Goal: Information Seeking & Learning: Compare options

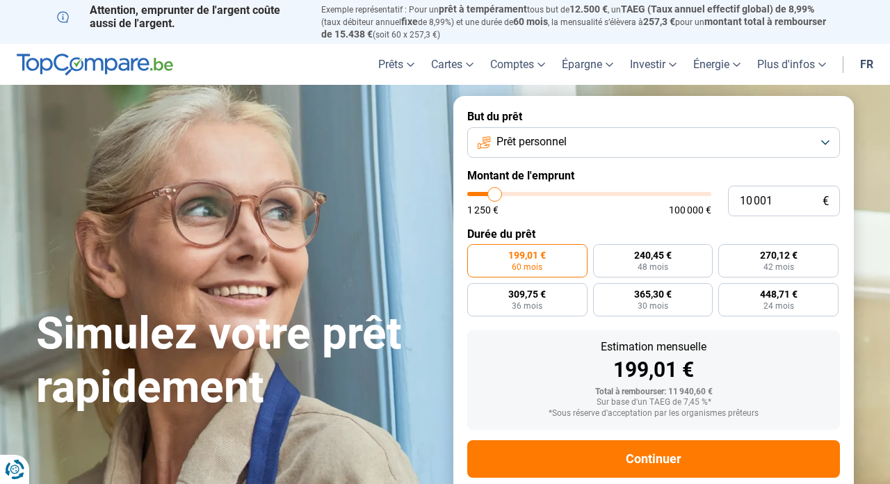
click at [560, 148] on span "Prêt personnel" at bounding box center [531, 141] width 70 height 15
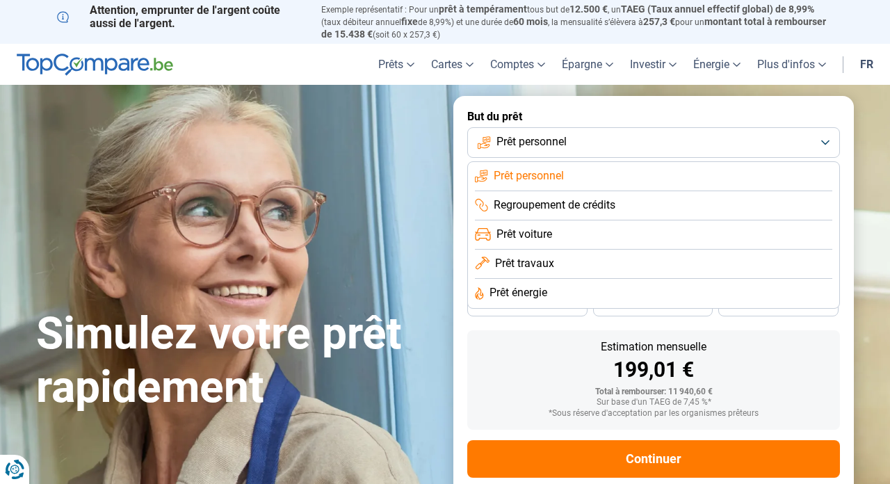
click at [532, 259] on span "Prêt travaux" at bounding box center [524, 263] width 59 height 15
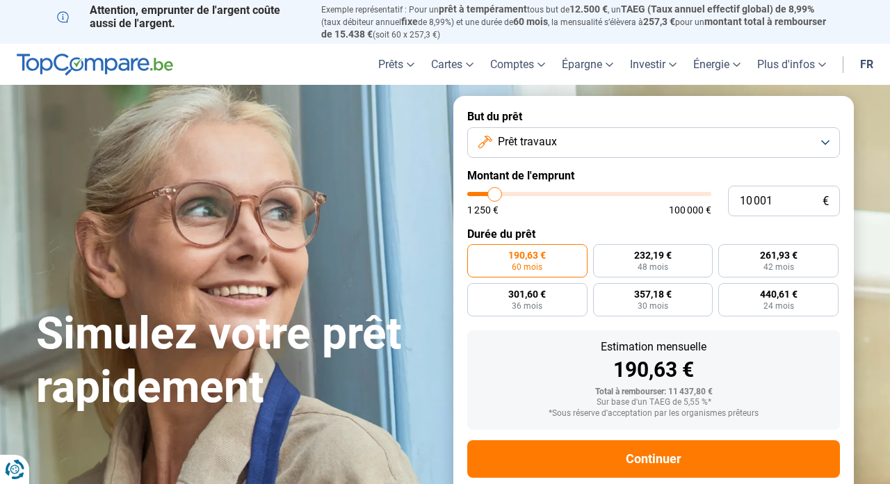
scroll to position [24, 0]
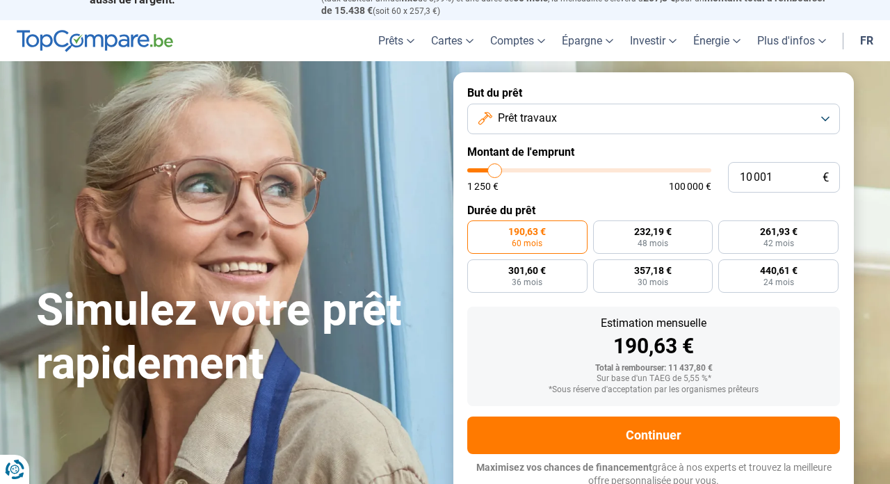
click at [586, 117] on button "Prêt travaux" at bounding box center [653, 119] width 373 height 31
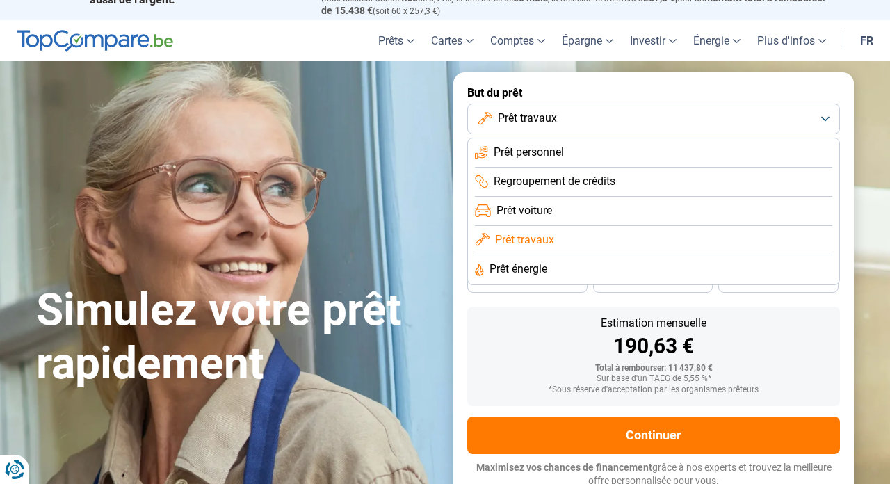
click at [531, 264] on span "Prêt énergie" at bounding box center [518, 268] width 58 height 15
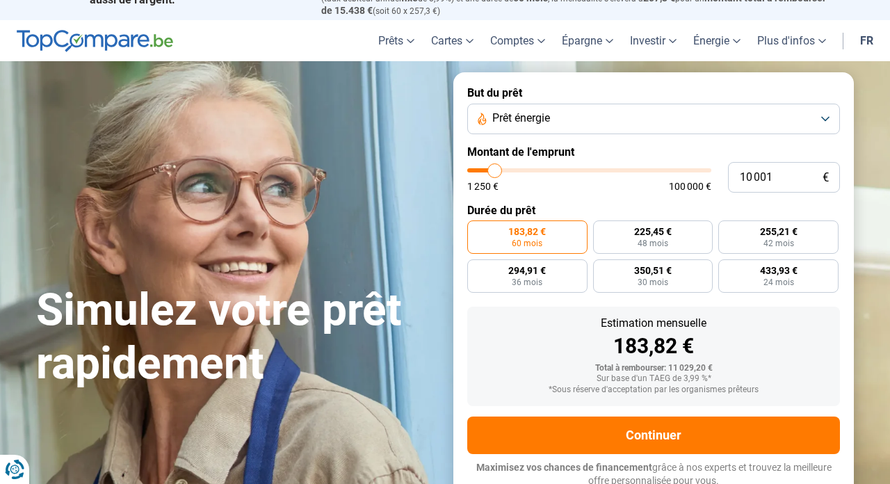
type input "10 250"
type input "10250"
type input "10 500"
type input "10500"
type input "10 750"
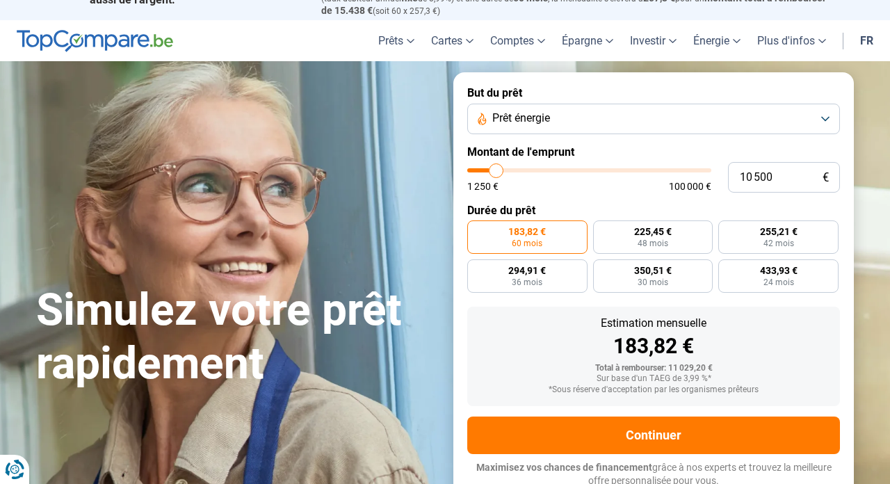
type input "10750"
type input "11 000"
type input "11000"
type input "12 000"
type input "12000"
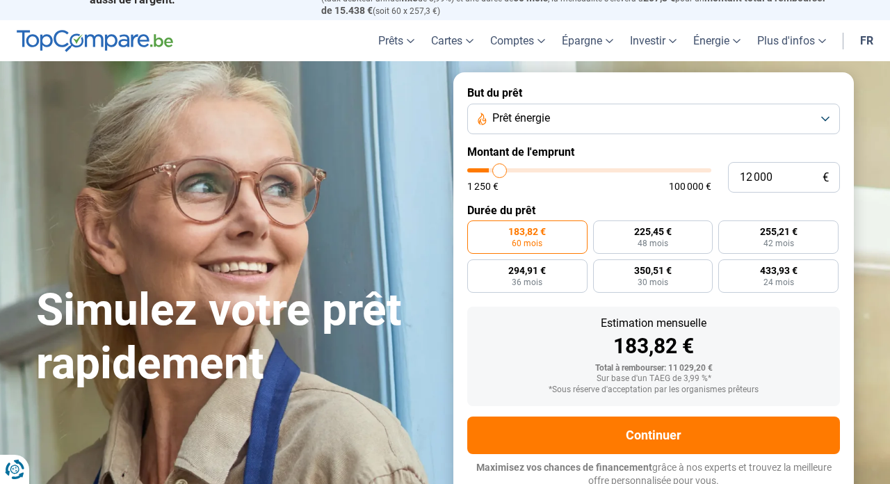
type input "12 750"
type input "12750"
type input "14 250"
type input "14250"
type input "16 250"
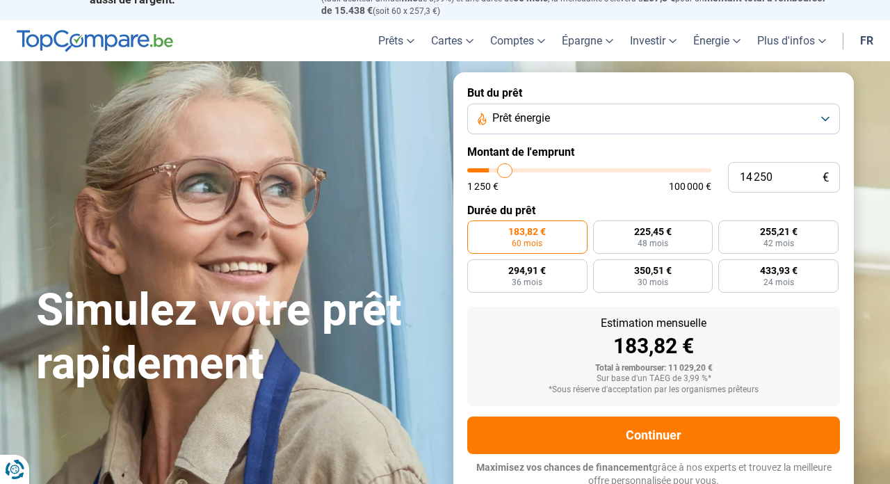
type input "16250"
type input "18 250"
type input "18250"
type input "20 750"
type input "20750"
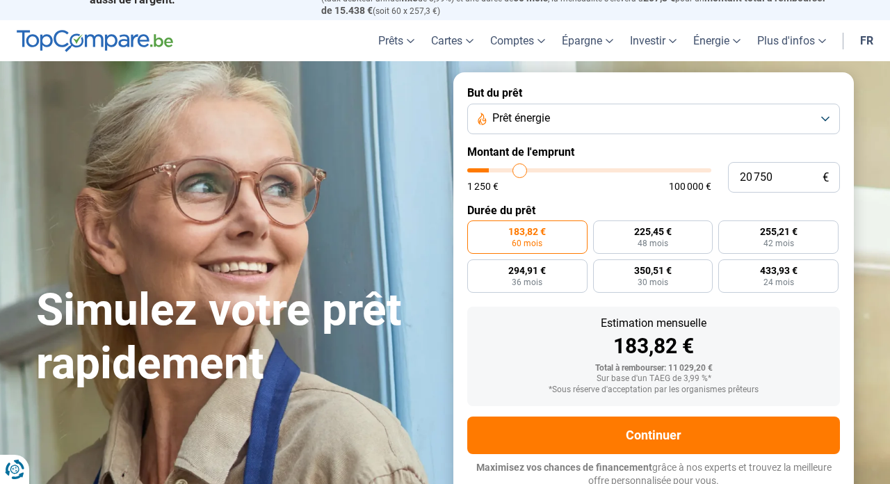
type input "23 000"
type input "23000"
type input "25 500"
type input "25500"
type input "27 250"
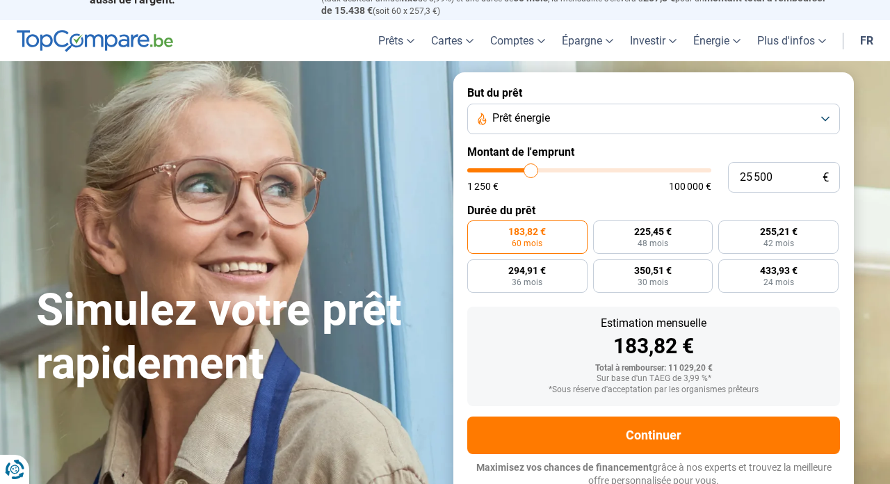
type input "27250"
type input "28 750"
type input "28750"
type input "30 250"
type input "30250"
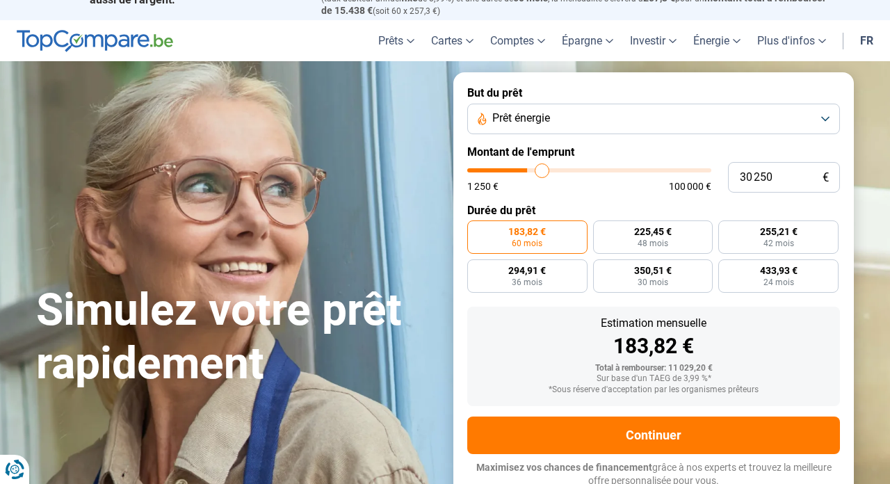
type input "31 500"
type input "31500"
type input "32 750"
type input "32750"
type input "33 250"
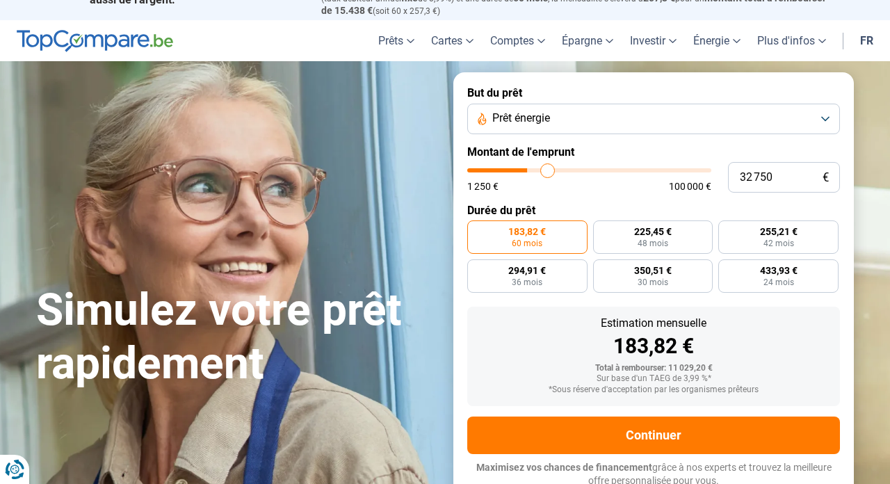
type input "33250"
type input "34 000"
type input "34000"
type input "34 500"
type input "34500"
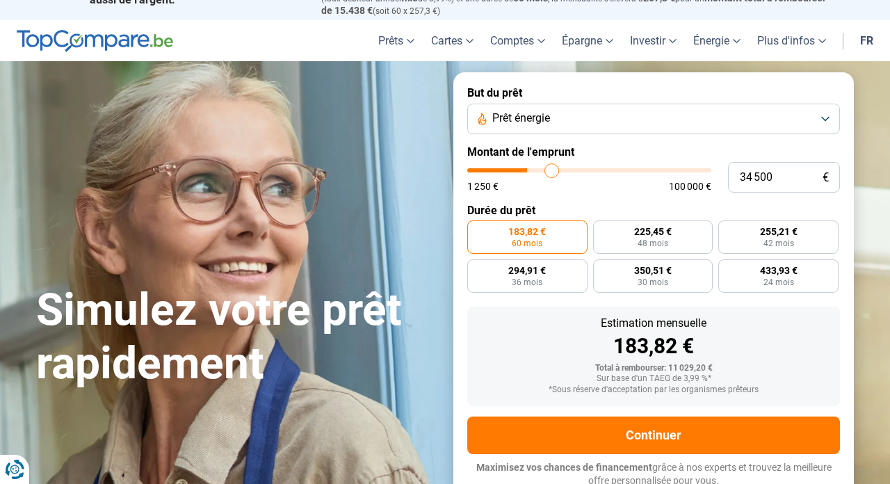
type input "35 000"
type input "35000"
type input "35 500"
type input "35500"
type input "35 750"
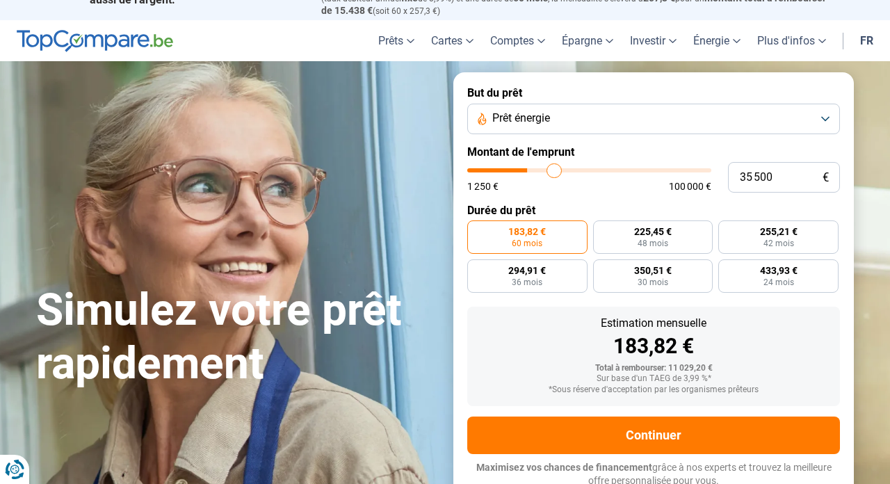
type input "35750"
type input "36 250"
type input "36250"
type input "36 500"
type input "36500"
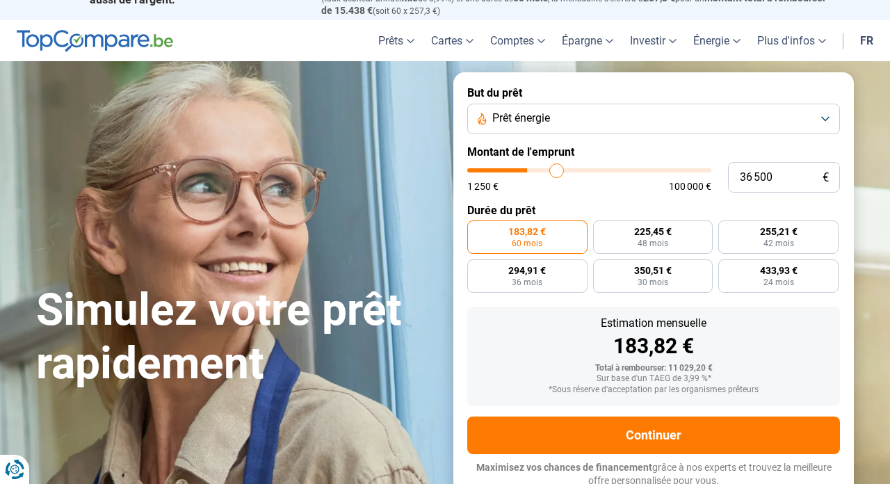
type input "37 250"
type input "37250"
type input "37 500"
type input "37500"
type input "37 750"
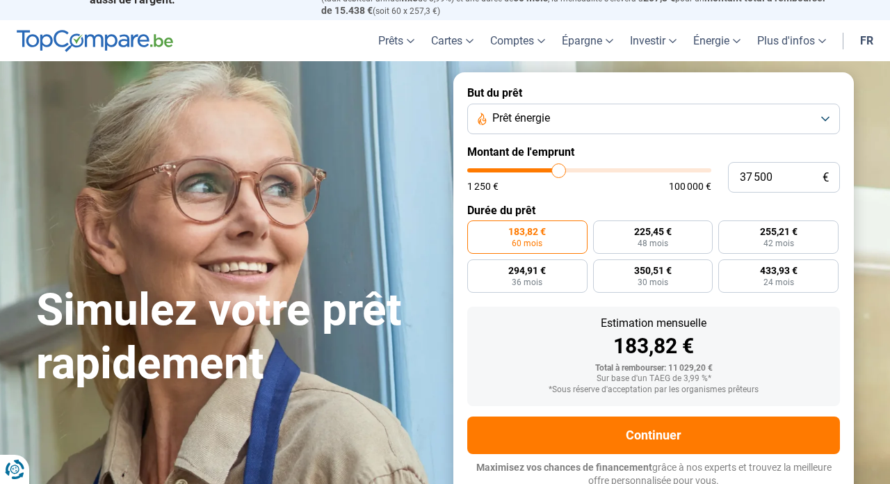
type input "37750"
type input "38 000"
type input "38000"
type input "38 500"
type input "38500"
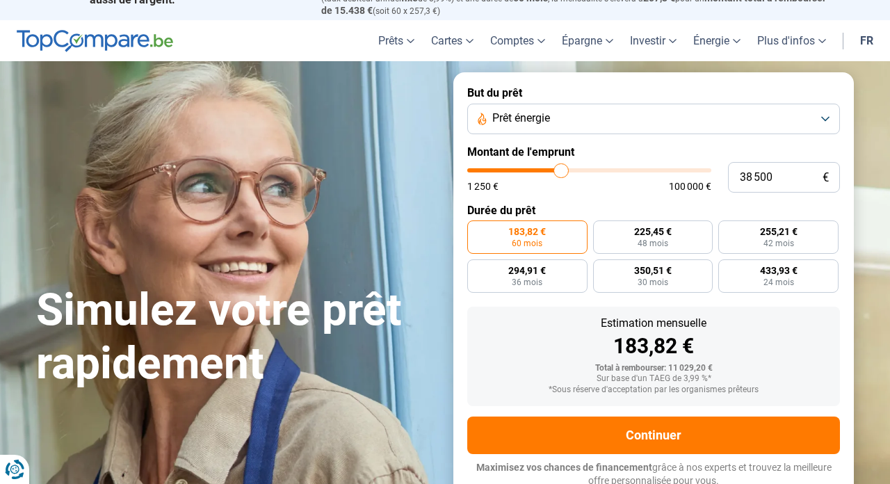
type input "38 750"
type input "38750"
type input "39 000"
type input "39000"
type input "39 250"
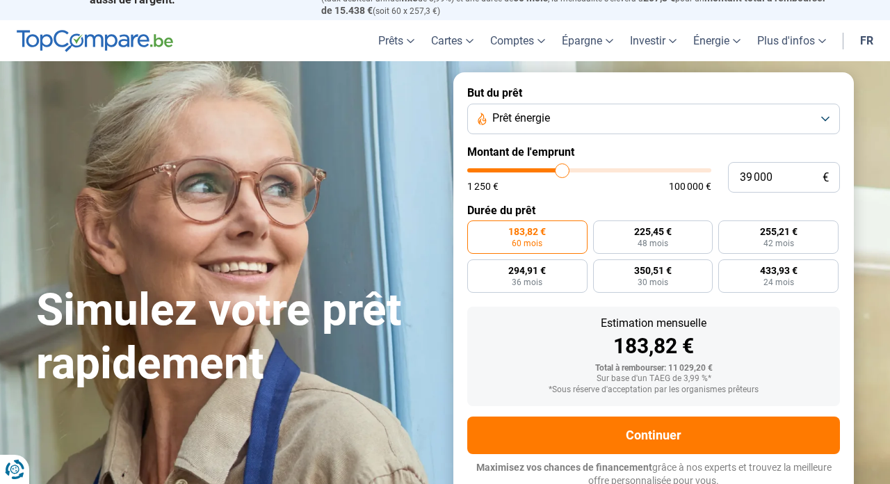
type input "39250"
type input "39 500"
type input "39500"
type input "40 000"
type input "40000"
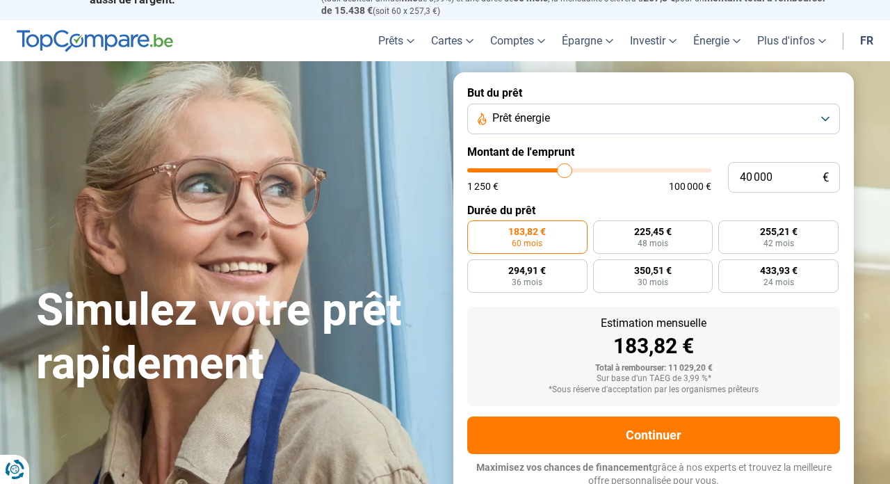
type input "40 250"
type input "40250"
type input "40 500"
type input "40500"
type input "40 750"
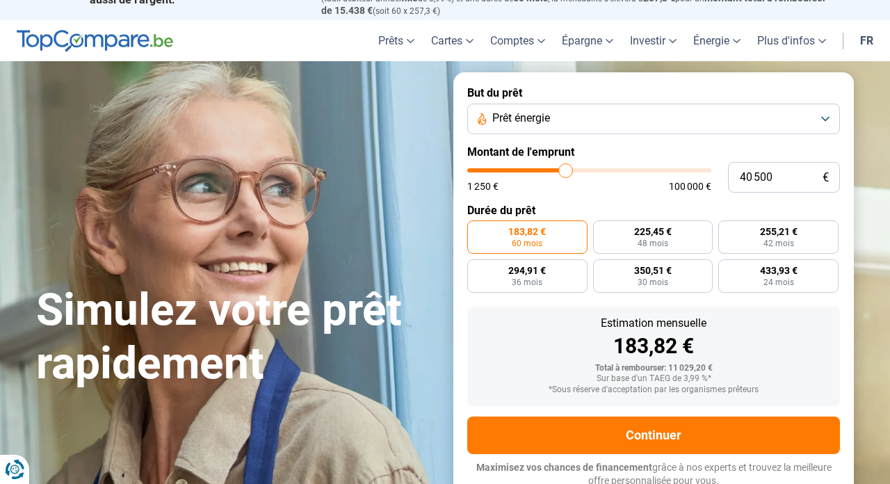
type input "40750"
type input "40 500"
type input "40500"
type input "40 250"
type input "40250"
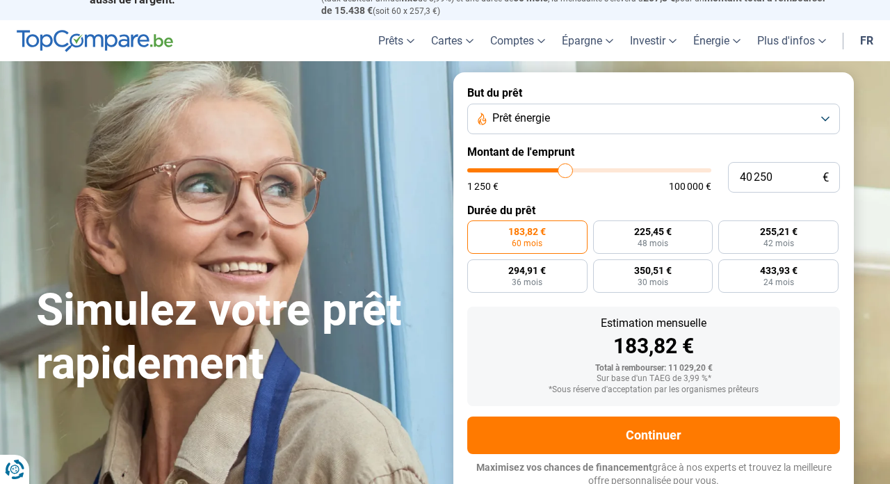
type input "39 500"
type input "39500"
type input "39 250"
type input "39250"
type input "38 750"
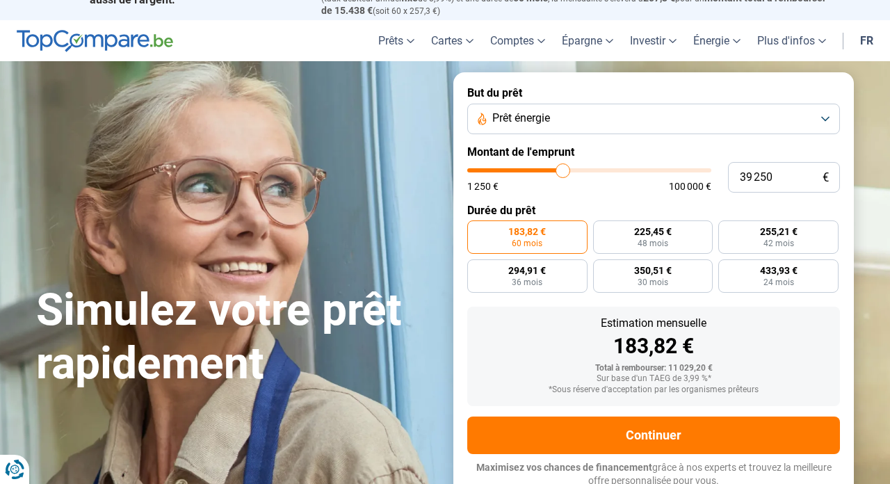
type input "38750"
type input "38 000"
type input "38000"
type input "37 750"
type input "37750"
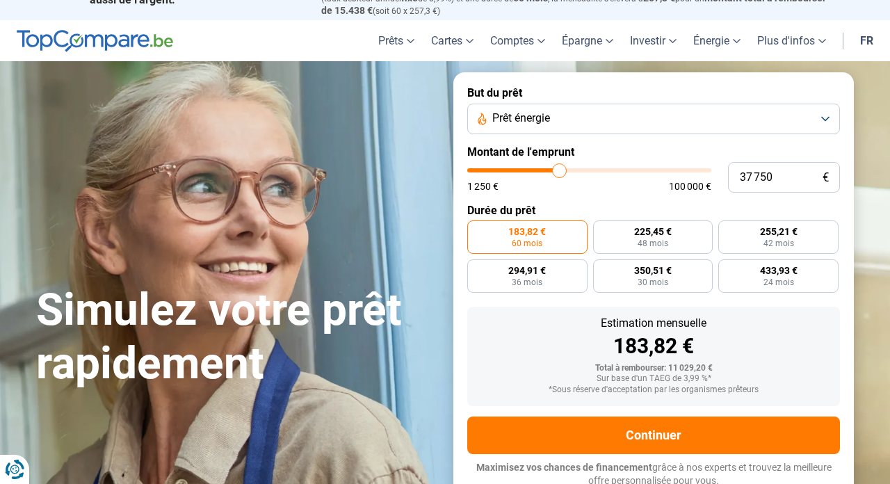
type input "37 500"
type input "37500"
type input "37 250"
type input "37250"
type input "36 500"
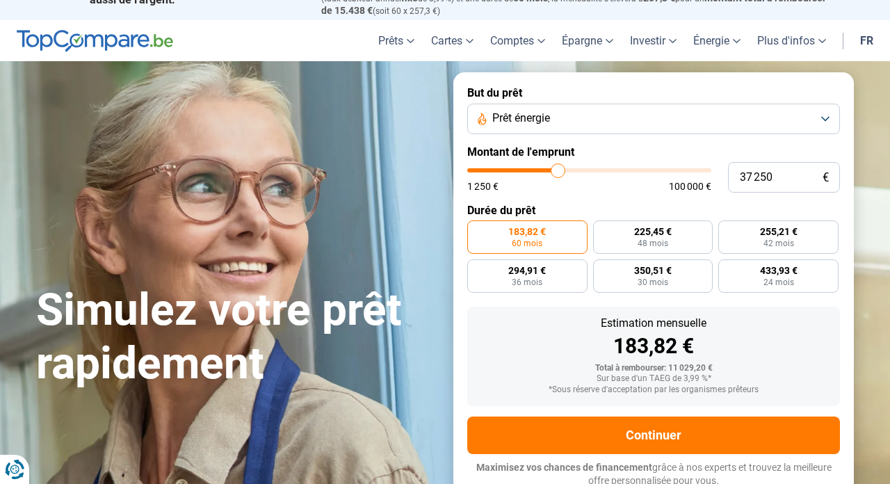
type input "36500"
type input "36 000"
type input "36000"
type input "35 500"
type input "35500"
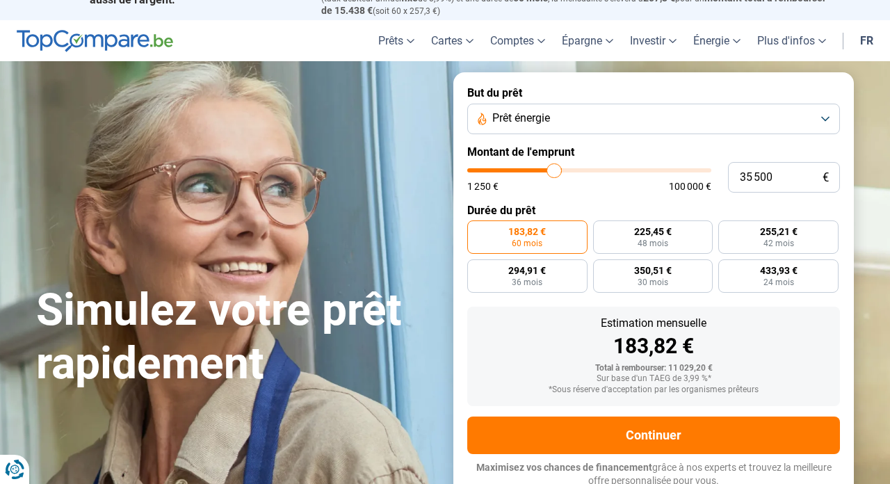
type input "34 500"
type input "34500"
type input "33 500"
type input "33500"
type input "32 750"
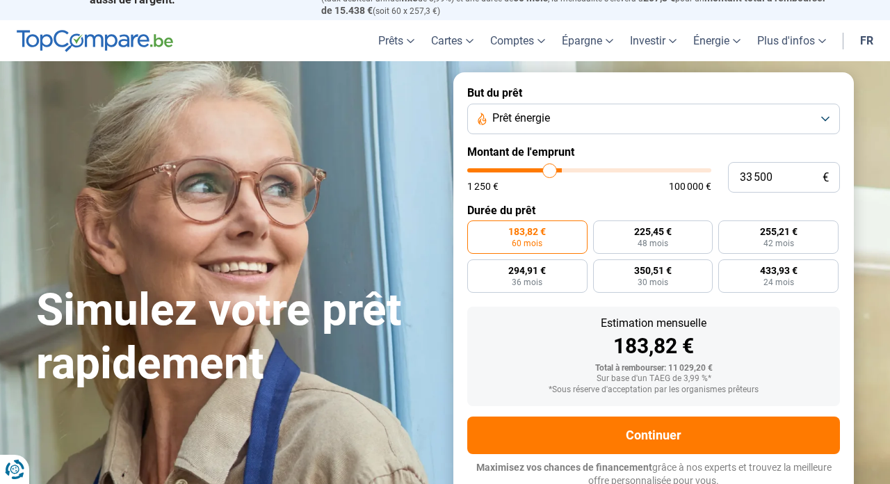
type input "32750"
type input "31 500"
type input "31500"
type input "30 500"
type input "30500"
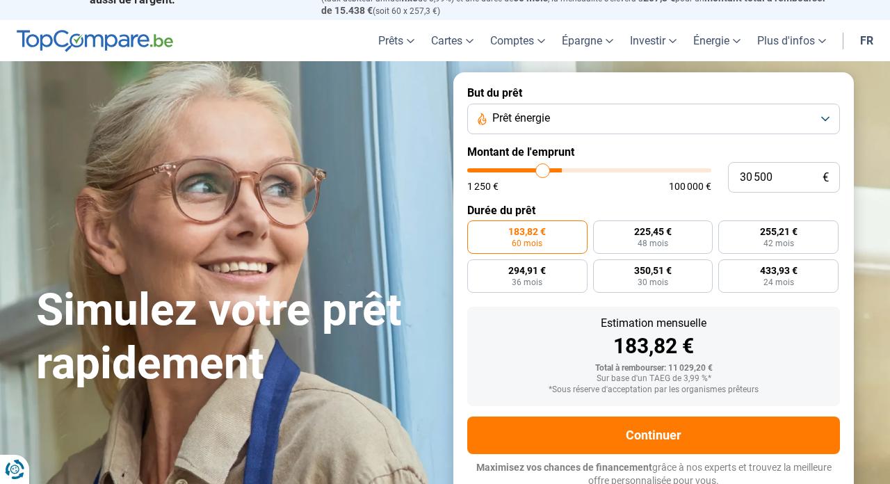
type input "29 750"
type input "29750"
type input "29 000"
type input "29000"
type input "28 500"
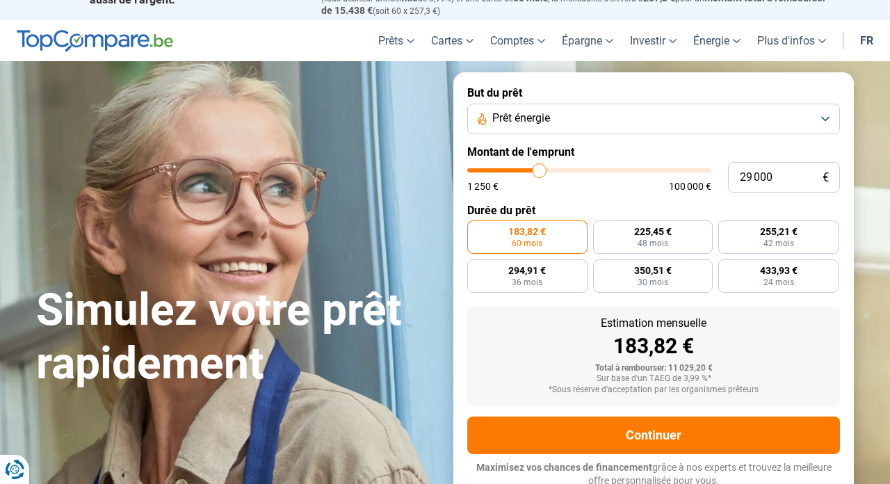
type input "28500"
type input "28 250"
type input "28250"
type input "27 500"
type input "27500"
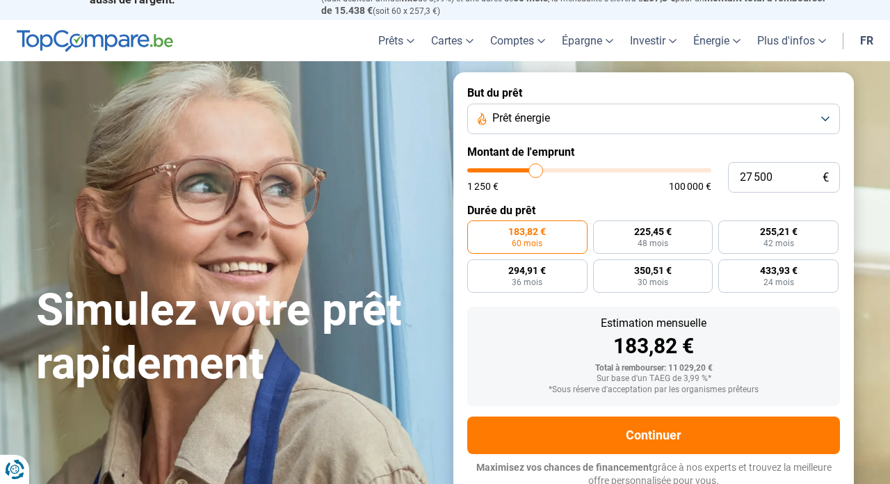
type input "27 250"
type input "27250"
type input "27 000"
type input "27000"
type input "26 500"
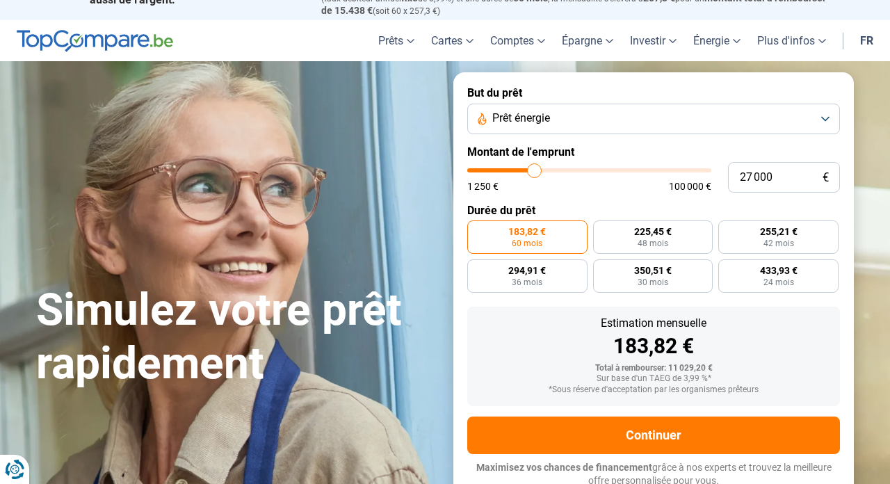
type input "26500"
type input "25 750"
type input "25750"
type input "25 500"
type input "25500"
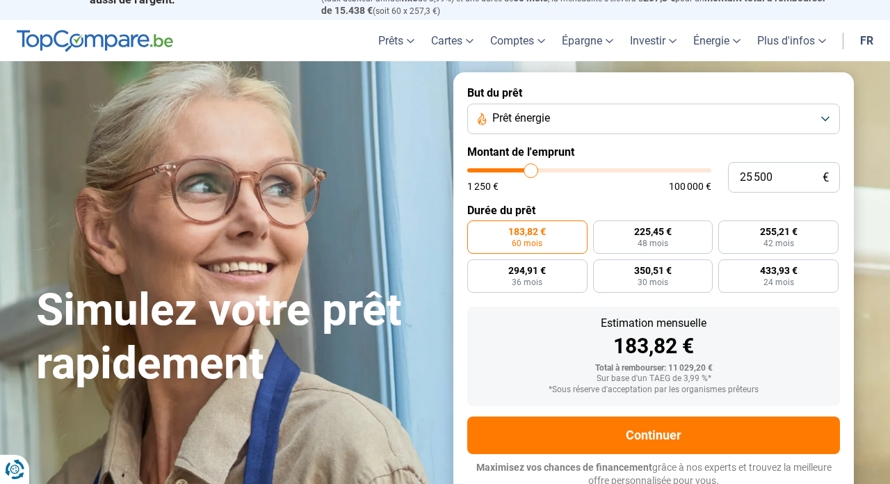
type input "25 000"
type input "25000"
type input "24 250"
type input "24250"
type input "24 000"
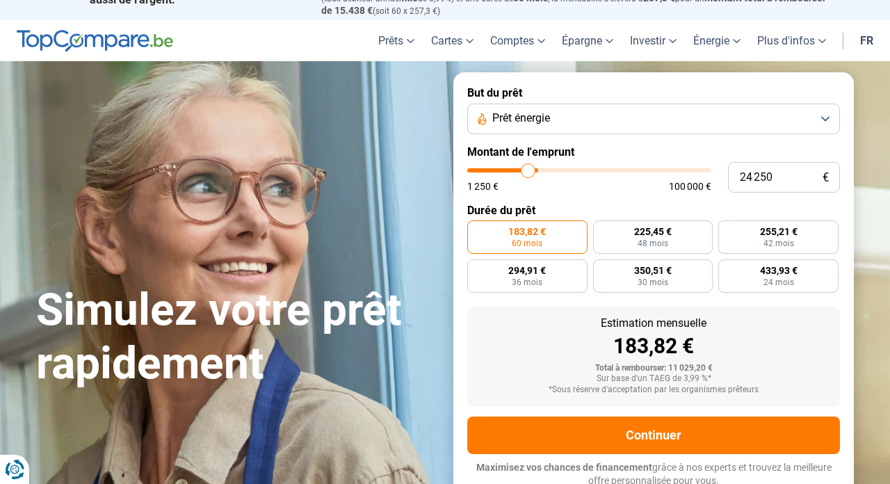
type input "24000"
type input "23 750"
type input "23750"
type input "23 500"
type input "23500"
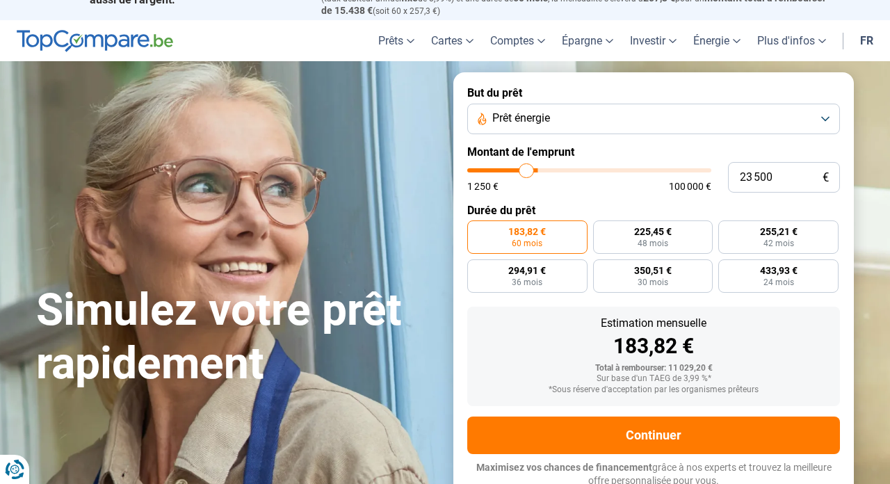
type input "23 000"
type input "23000"
type input "22 750"
type input "22750"
type input "22 500"
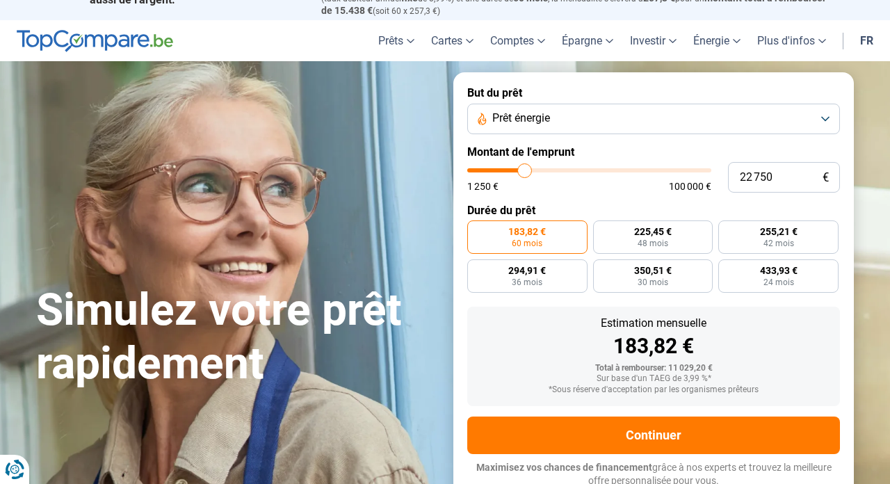
type input "22500"
type input "22 250"
type input "22250"
type input "22 000"
type input "22000"
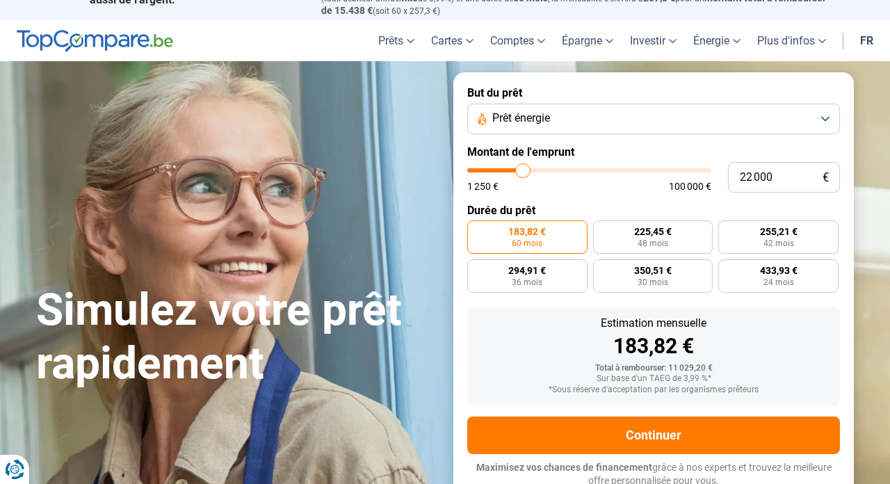
type input "21 500"
type input "21500"
type input "21 250"
type input "21250"
type input "21 000"
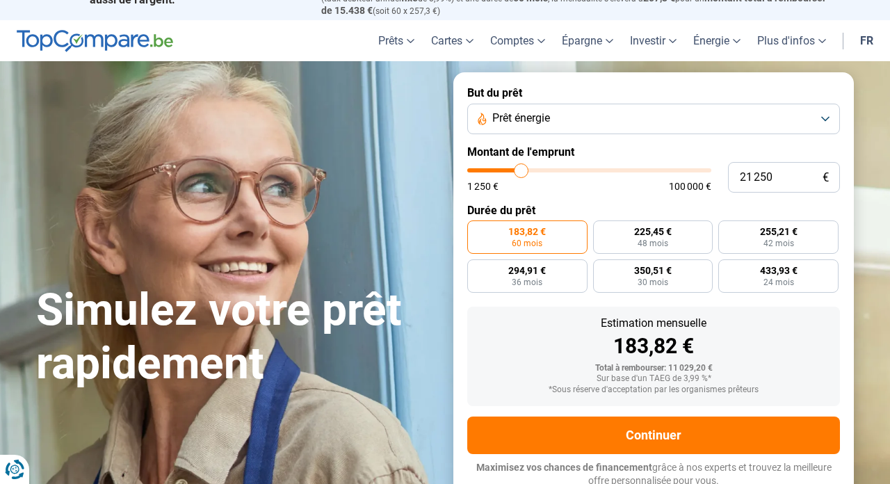
type input "21000"
type input "20 750"
type input "20750"
type input "20 500"
type input "20500"
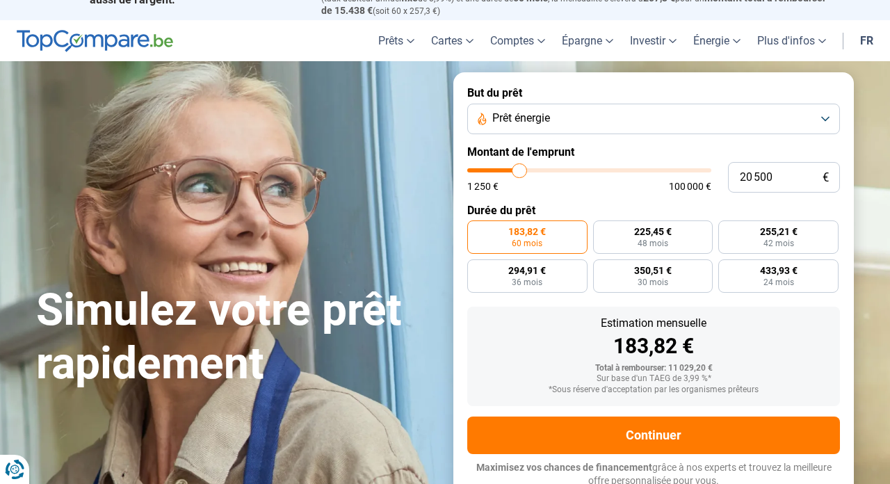
type input "20 000"
type input "20000"
type input "19 750"
type input "19750"
type input "19 500"
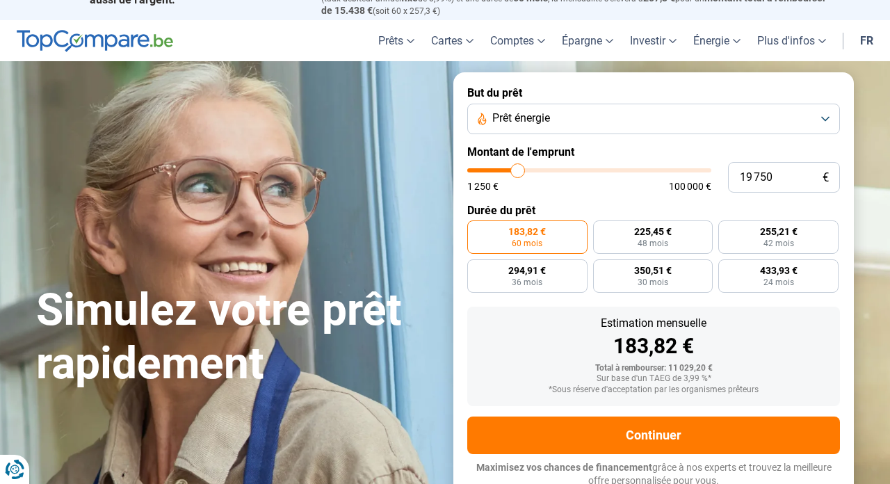
type input "19500"
type input "19 250"
type input "19250"
type input "18 750"
type input "18750"
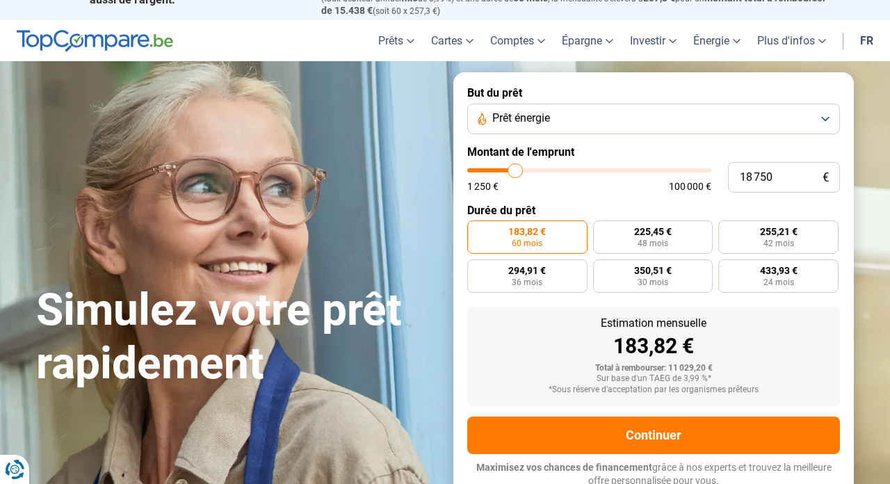
type input "18 500"
type input "18500"
type input "18 250"
type input "18250"
type input "18 000"
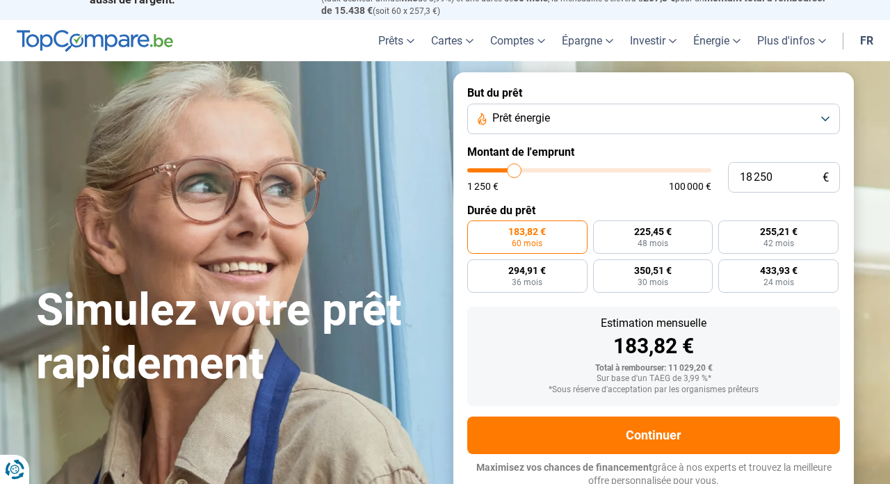
type input "18000"
type input "17 750"
type input "17750"
type input "17 250"
type input "17250"
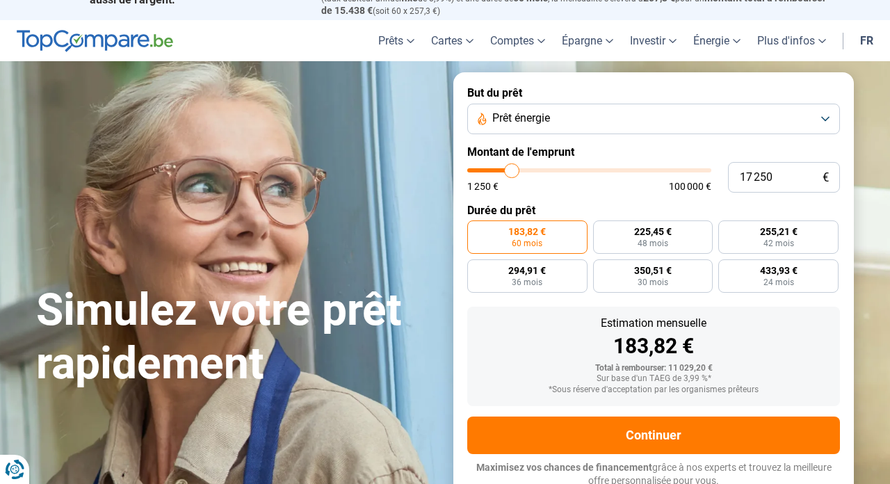
type input "17 000"
type input "17000"
type input "16 750"
type input "16750"
type input "16 500"
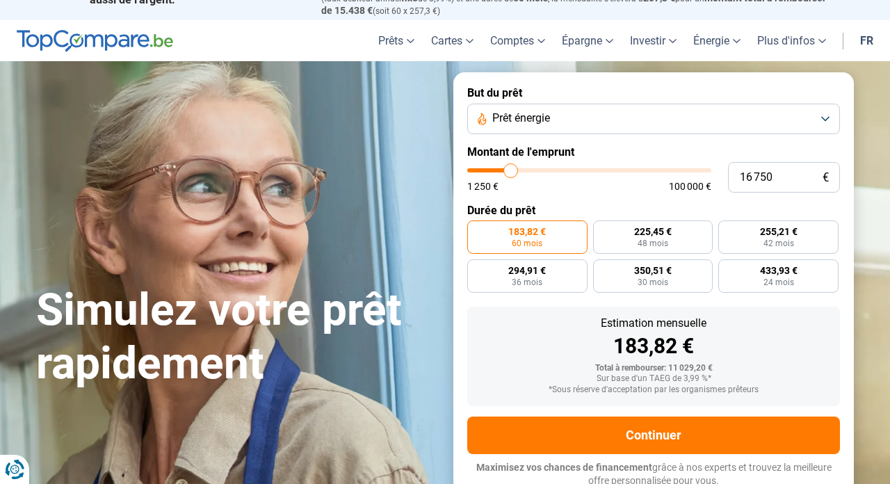
type input "16500"
type input "16 250"
type input "16250"
type input "15 750"
type input "15750"
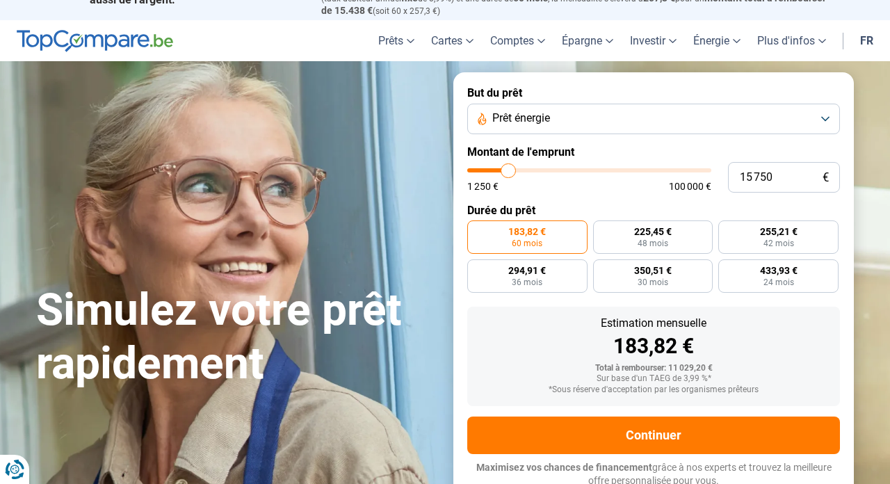
type input "15 500"
type input "15500"
type input "15 250"
type input "15250"
type input "15 000"
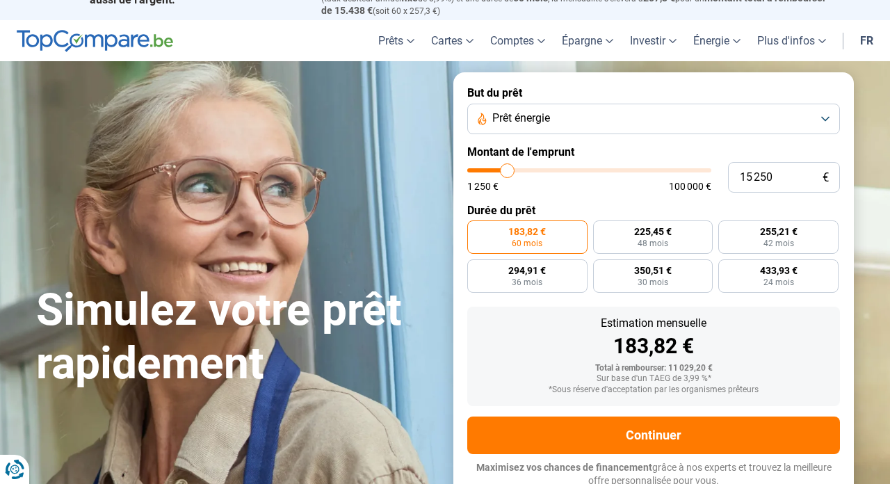
type input "15000"
type input "14 750"
type input "14750"
type input "14 250"
type input "14250"
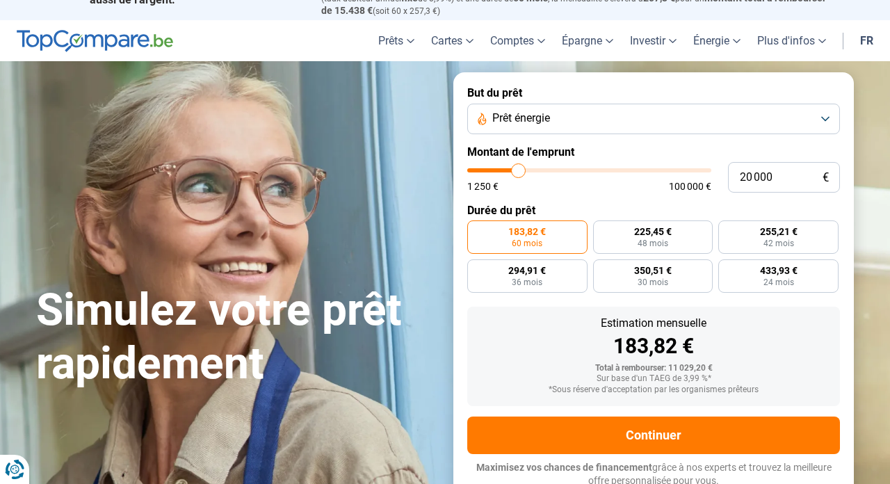
drag, startPoint x: 496, startPoint y: 170, endPoint x: 519, endPoint y: 165, distance: 23.3
click at [519, 168] on input "range" at bounding box center [589, 170] width 244 height 4
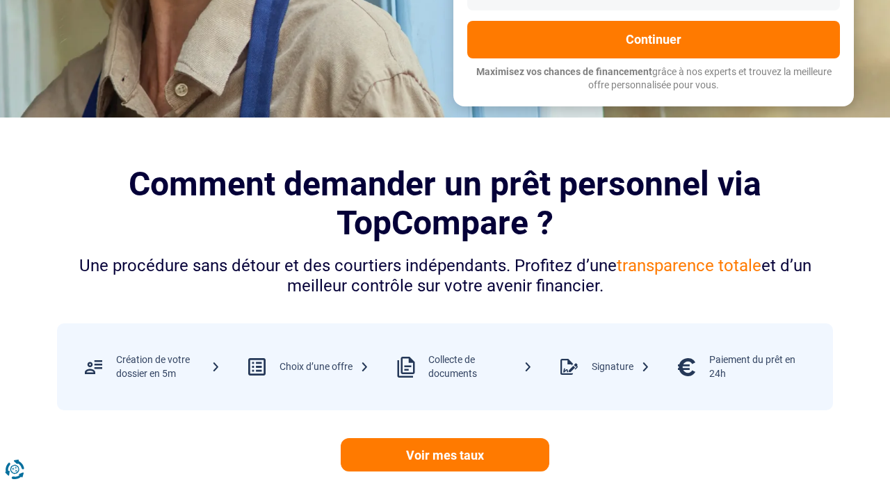
scroll to position [421, 0]
